Goal: Task Accomplishment & Management: Use online tool/utility

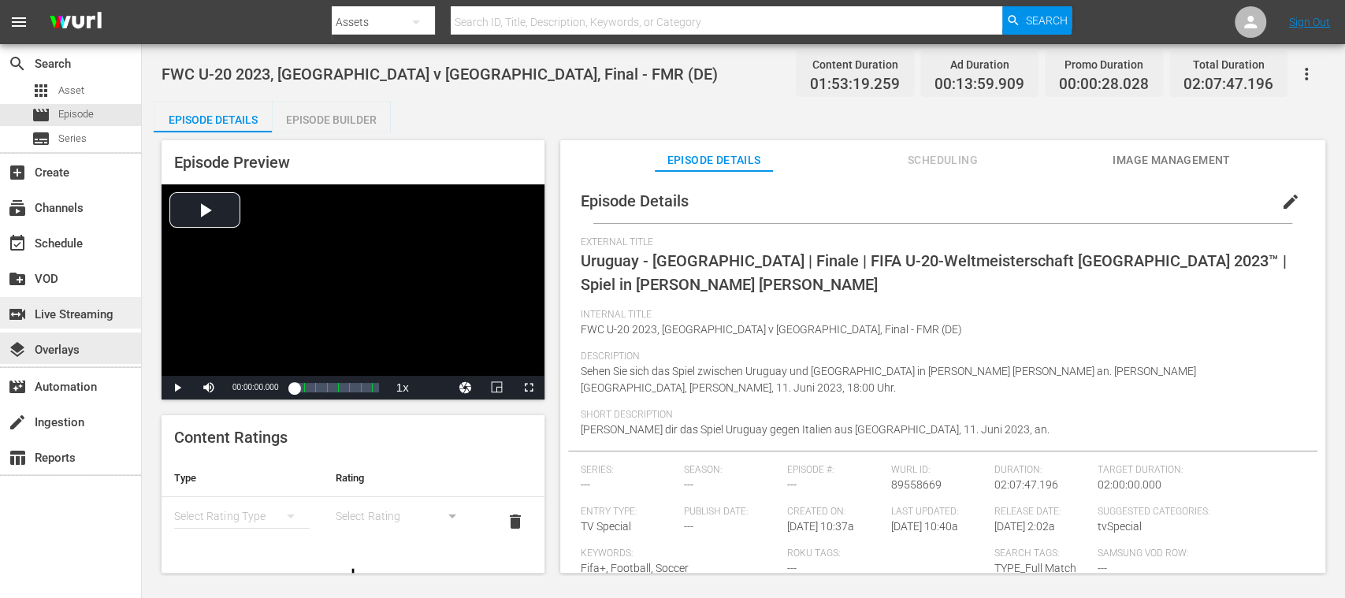
click at [76, 317] on div "switch_video Live Streaming" at bounding box center [44, 312] width 88 height 14
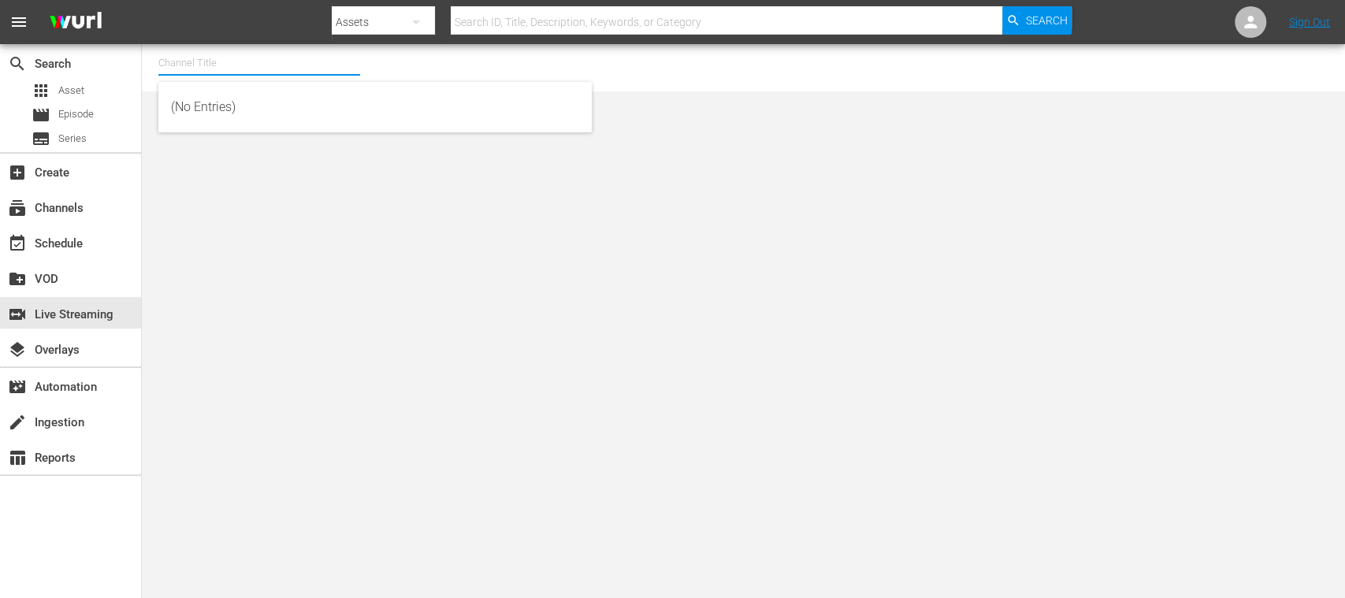
click at [223, 61] on input "text" at bounding box center [259, 63] width 202 height 38
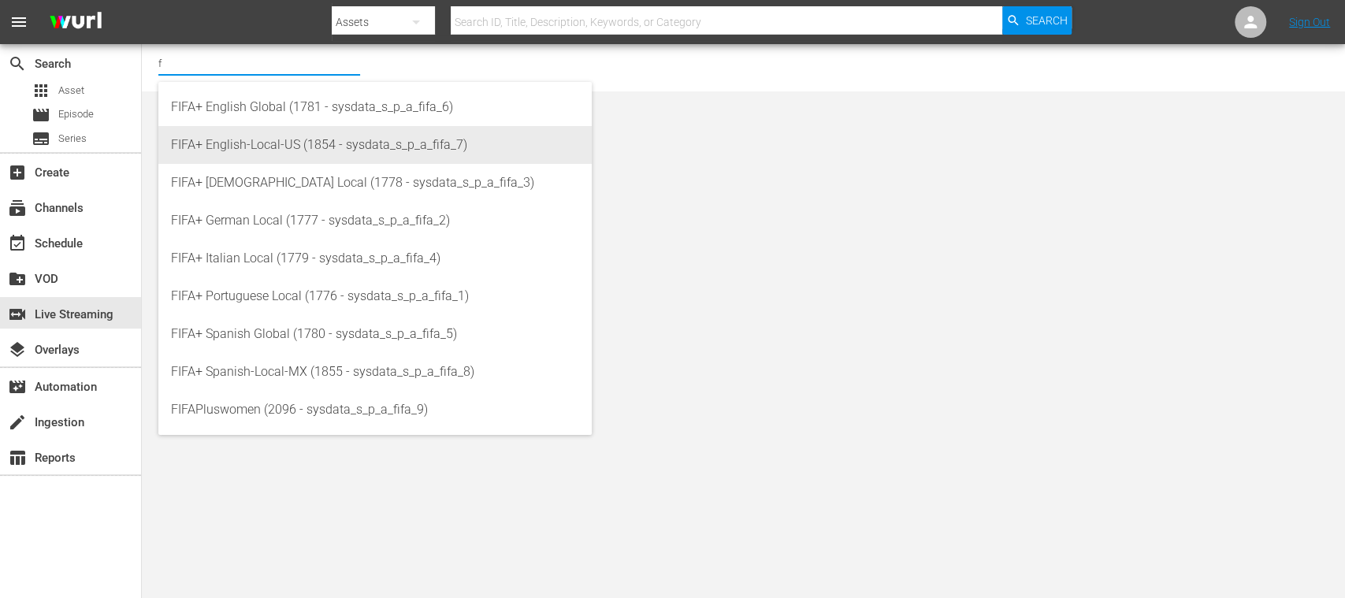
click at [257, 130] on div "FIFA+ English-Local-US (1854 - sysdata_s_p_a_fifa_7)" at bounding box center [375, 145] width 408 height 38
type input "FIFA+ English-Local-US (1854 - sysdata_s_p_a_fifa_7)"
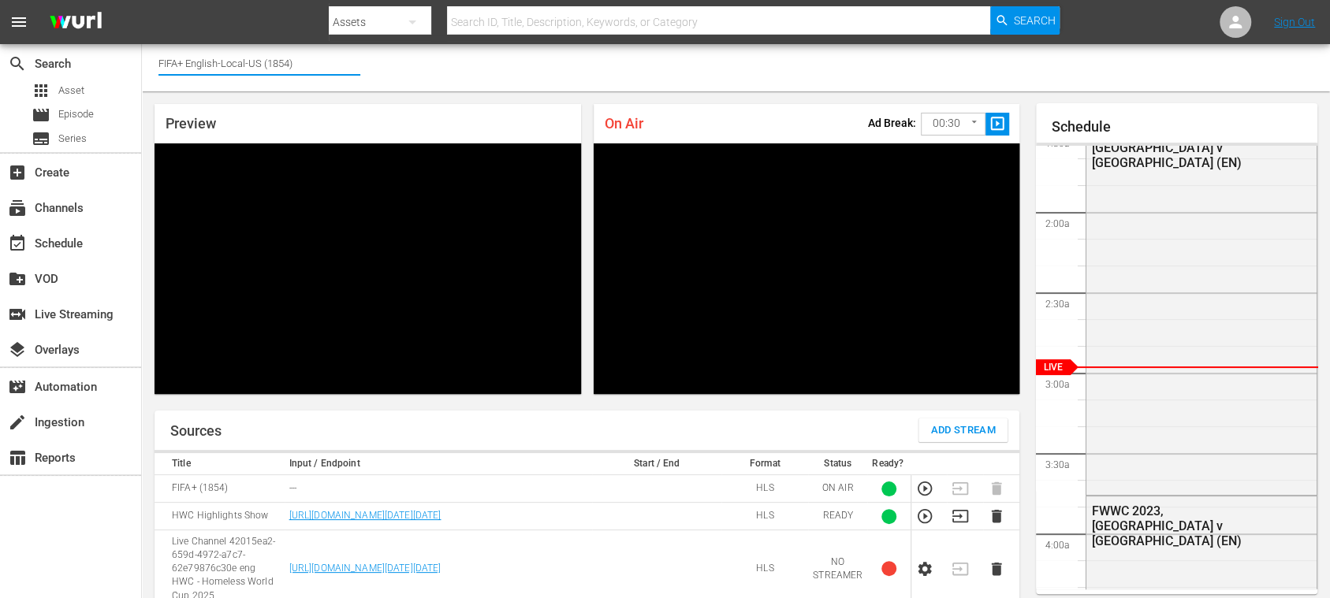
drag, startPoint x: 195, startPoint y: 63, endPoint x: 344, endPoint y: 65, distance: 149.0
click at [344, 65] on input "FIFA+ English-Local-US (1854)" at bounding box center [259, 63] width 202 height 38
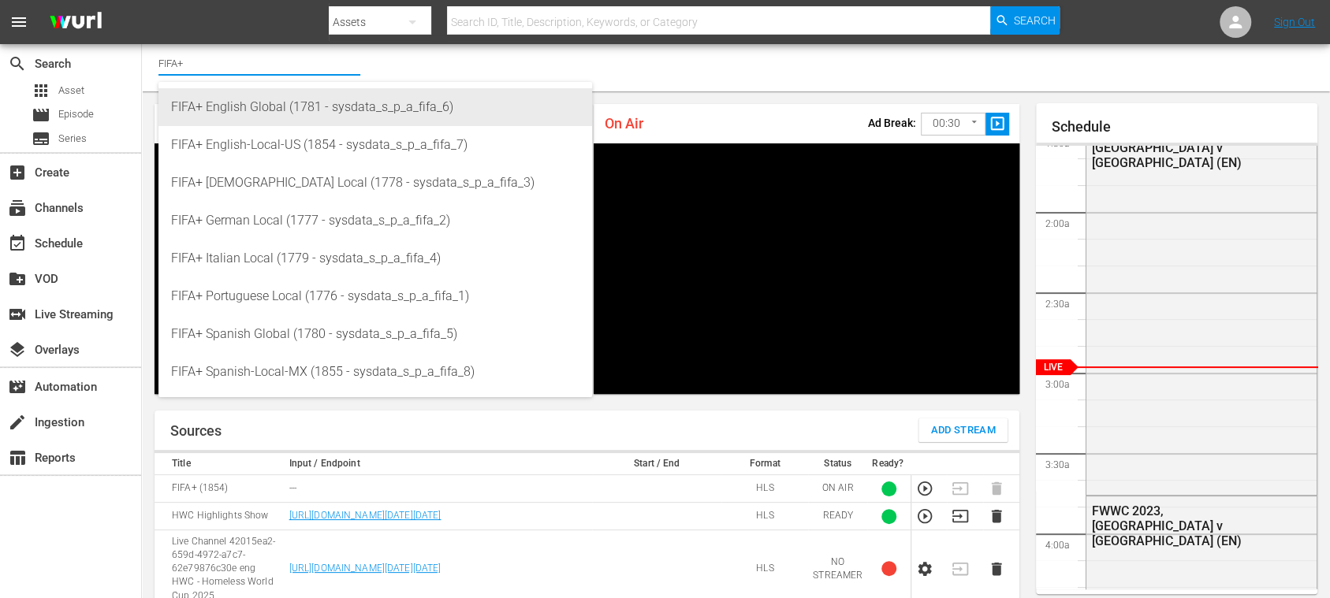
click at [305, 110] on div "FIFA+ English Global (1781 - sysdata_s_p_a_fifa_6)" at bounding box center [375, 107] width 408 height 38
type input "FIFA+ English Global (1781 - sysdata_s_p_a_fifa_6)"
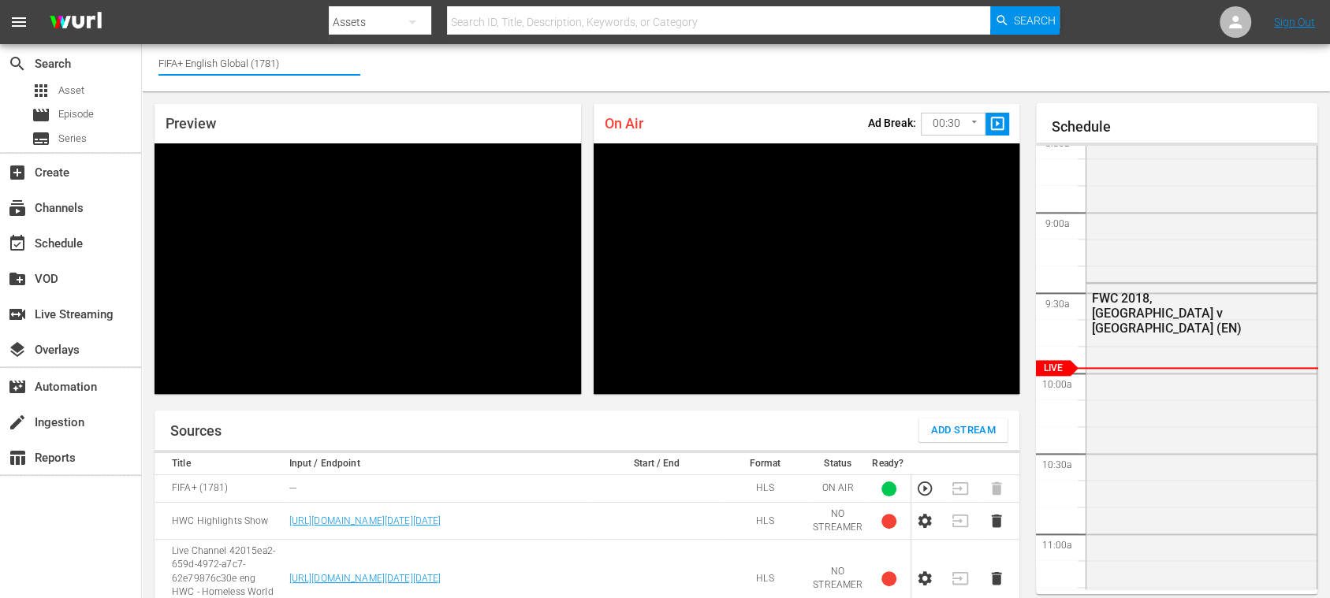
drag, startPoint x: 187, startPoint y: 65, endPoint x: 363, endPoint y: 60, distance: 176.6
click at [363, 60] on div "Channel Title FIFA+ English Global (1781)" at bounding box center [736, 67] width 1188 height 47
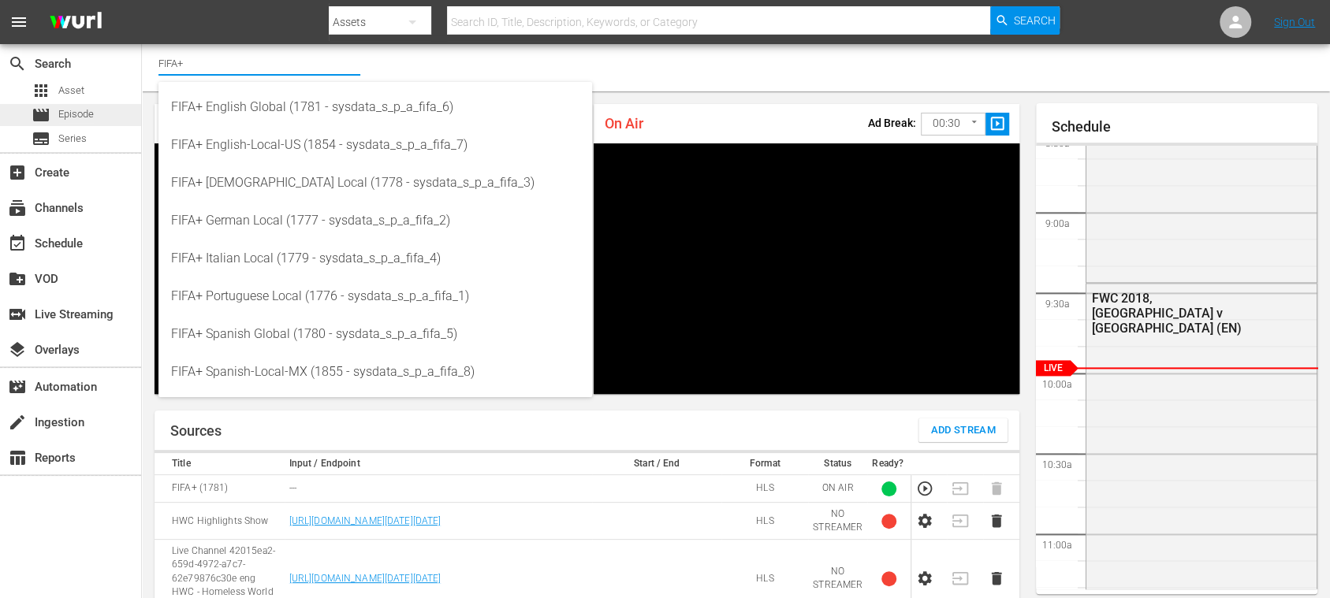
type input "FIFA+"
click at [82, 115] on span "Episode" at bounding box center [75, 114] width 35 height 16
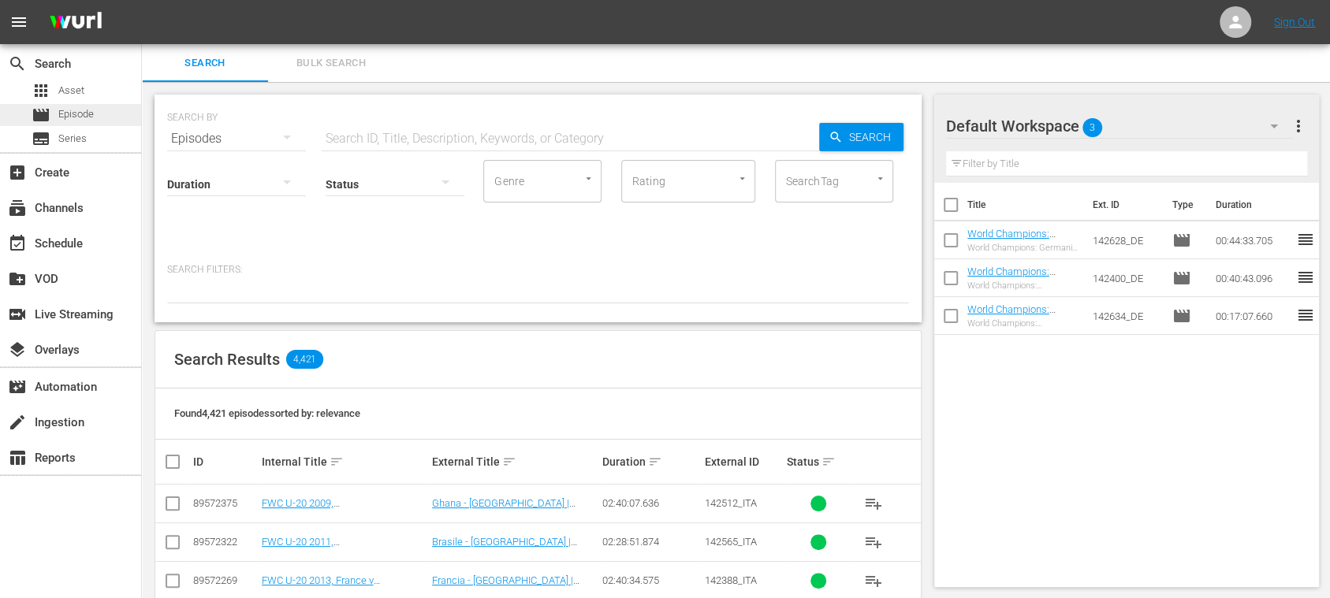
click at [78, 113] on span "Episode" at bounding box center [75, 114] width 35 height 16
click at [394, 135] on input "text" at bounding box center [570, 139] width 497 height 38
paste input "142513_ENG"
type input "142513_ENG"
click at [850, 134] on span "Search" at bounding box center [872, 137] width 61 height 28
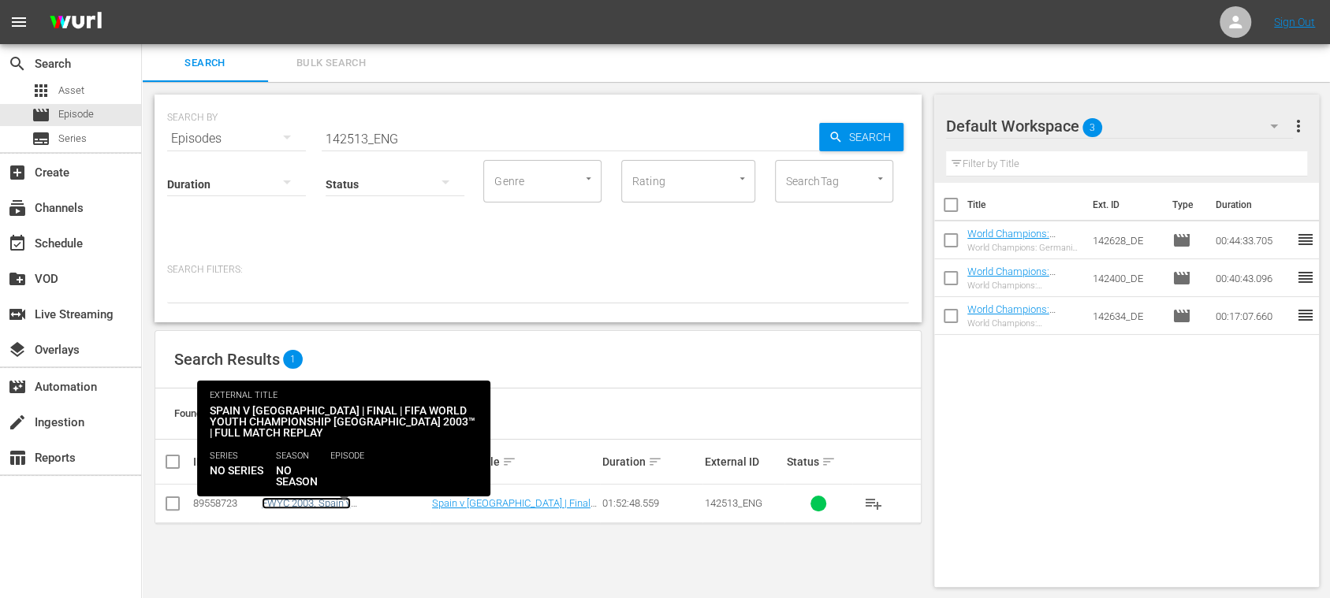
click at [374, 504] on link "FWYC 2003, Spain v [GEOGRAPHIC_DATA], Final - FMR (EN)" at bounding box center [337, 514] width 150 height 35
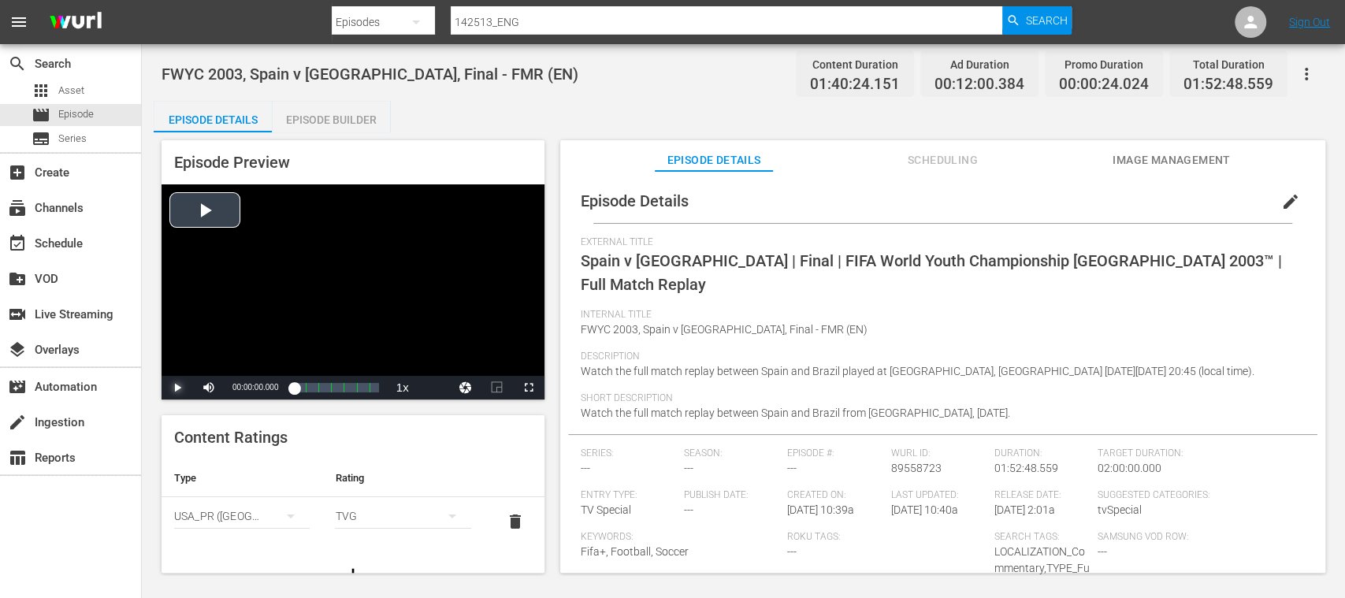
click at [177, 388] on span "Video Player" at bounding box center [177, 388] width 0 height 0
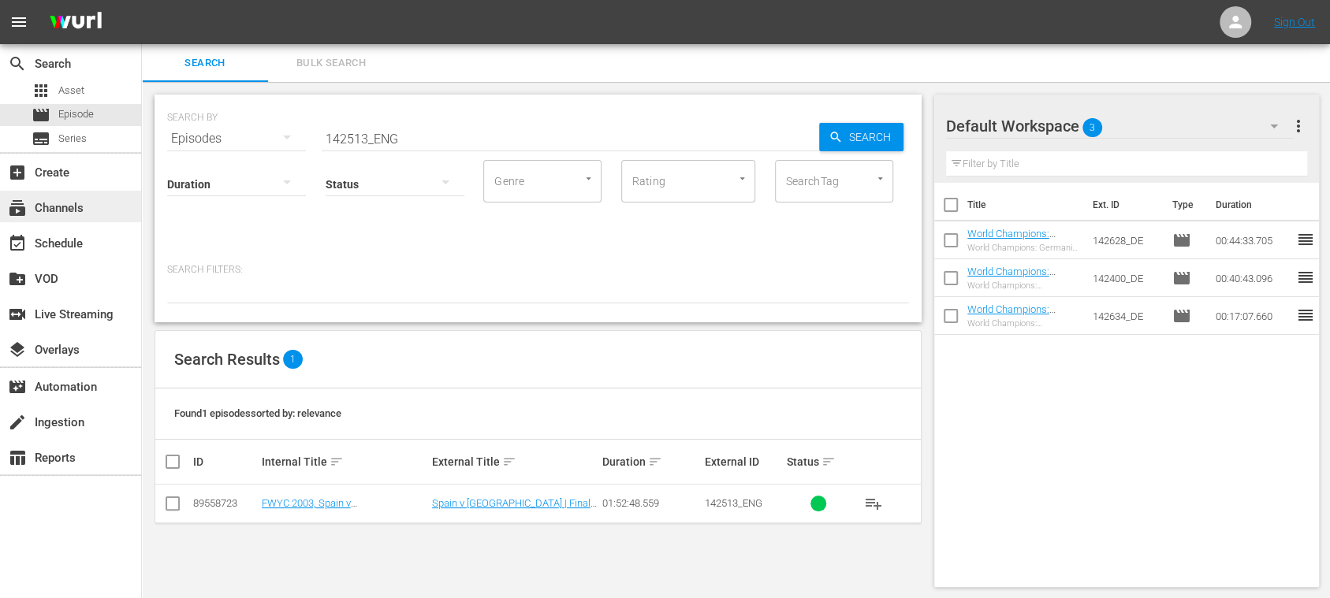
click at [58, 199] on div "subscriptions Channels" at bounding box center [44, 206] width 88 height 14
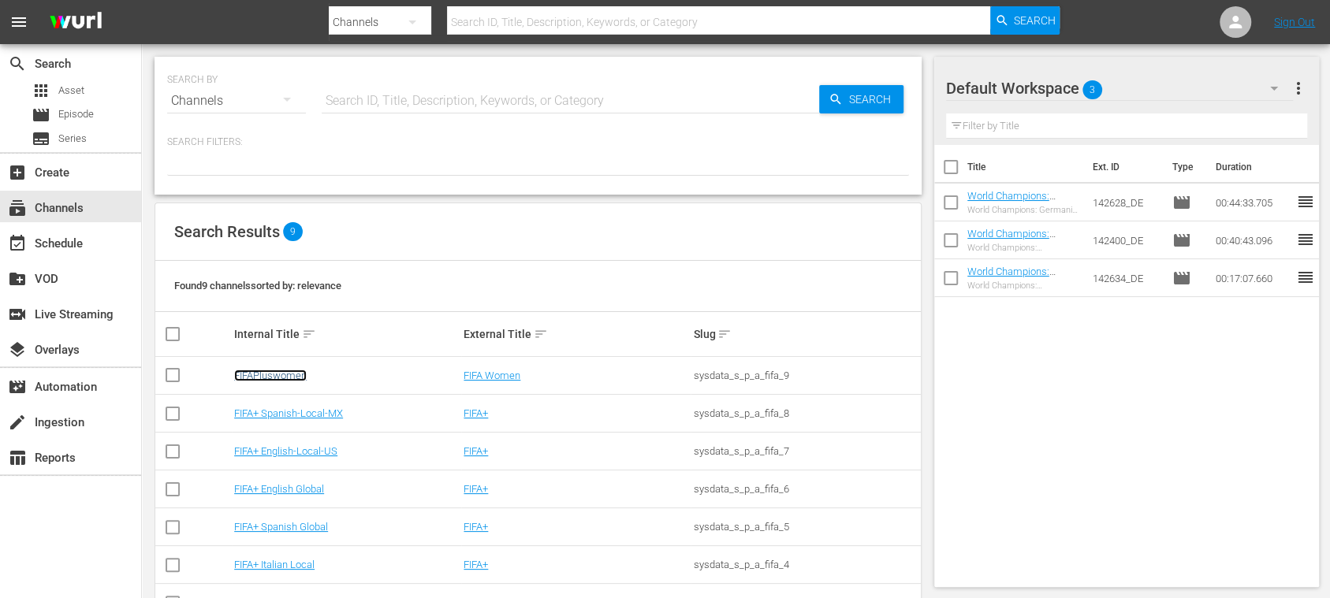
click at [285, 370] on link "FIFAPluswomen" at bounding box center [270, 376] width 73 height 12
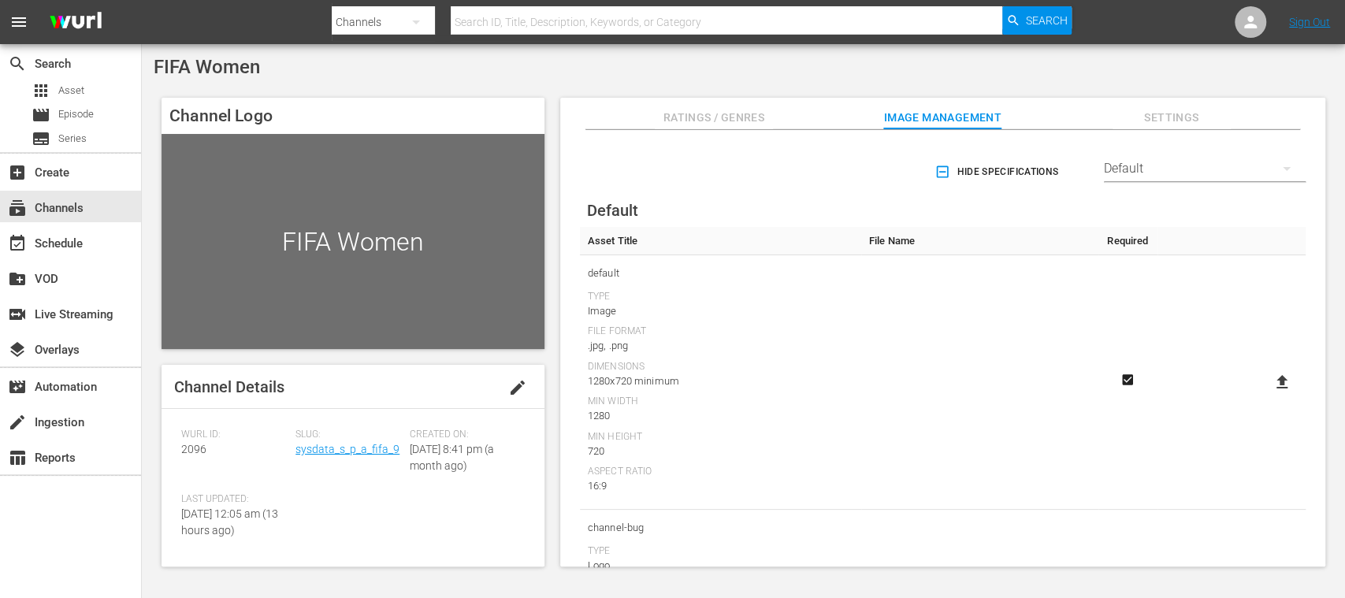
click at [1280, 377] on icon at bounding box center [1282, 381] width 11 height 13
click at [1267, 396] on input "file" at bounding box center [1266, 396] width 1 height 1
